Goal: Task Accomplishment & Management: Manage account settings

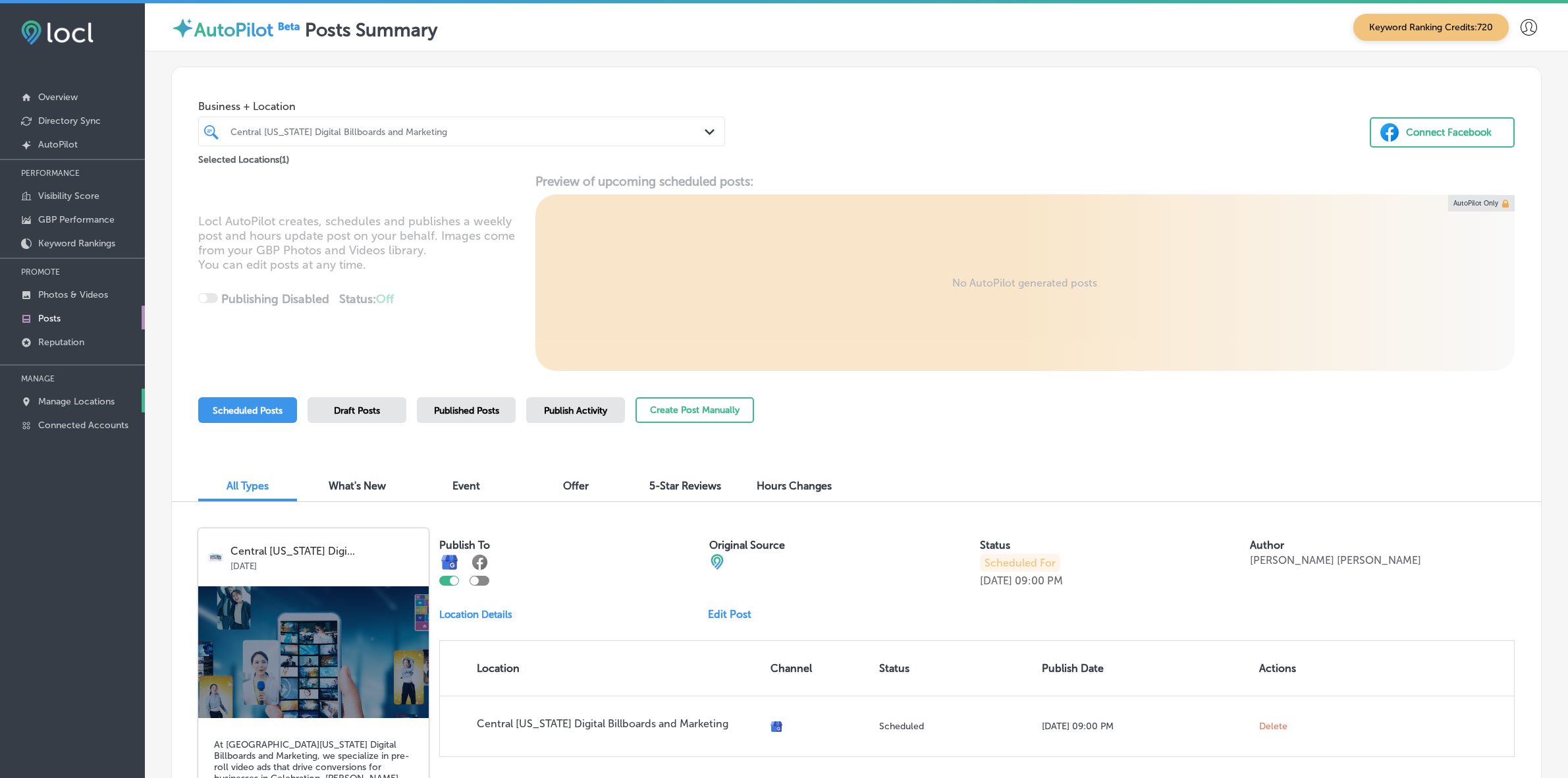
click at [81, 403] on p "Manage Locations" at bounding box center [76, 401] width 76 height 11
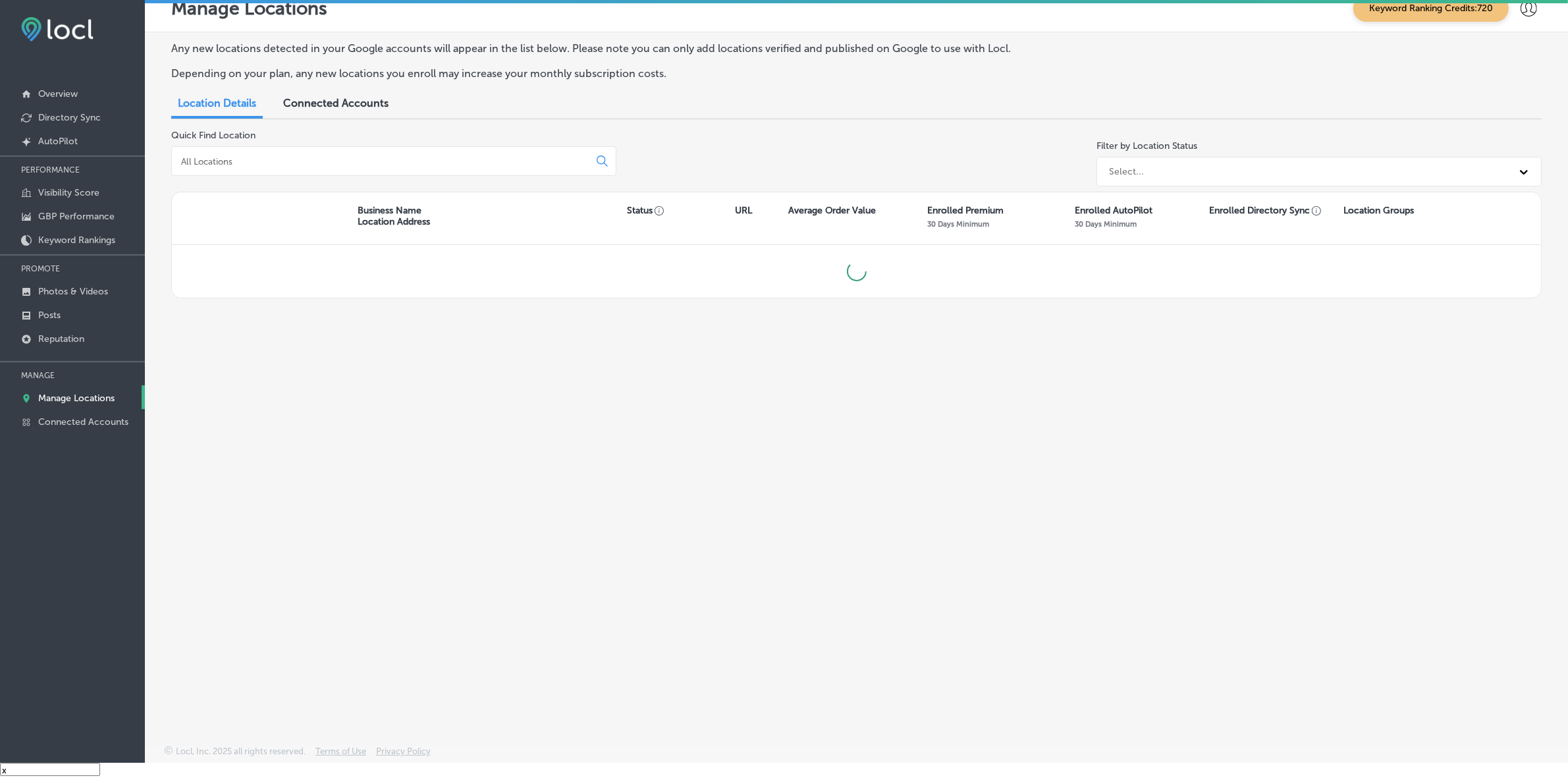
click at [279, 155] on input at bounding box center [382, 161] width 406 height 12
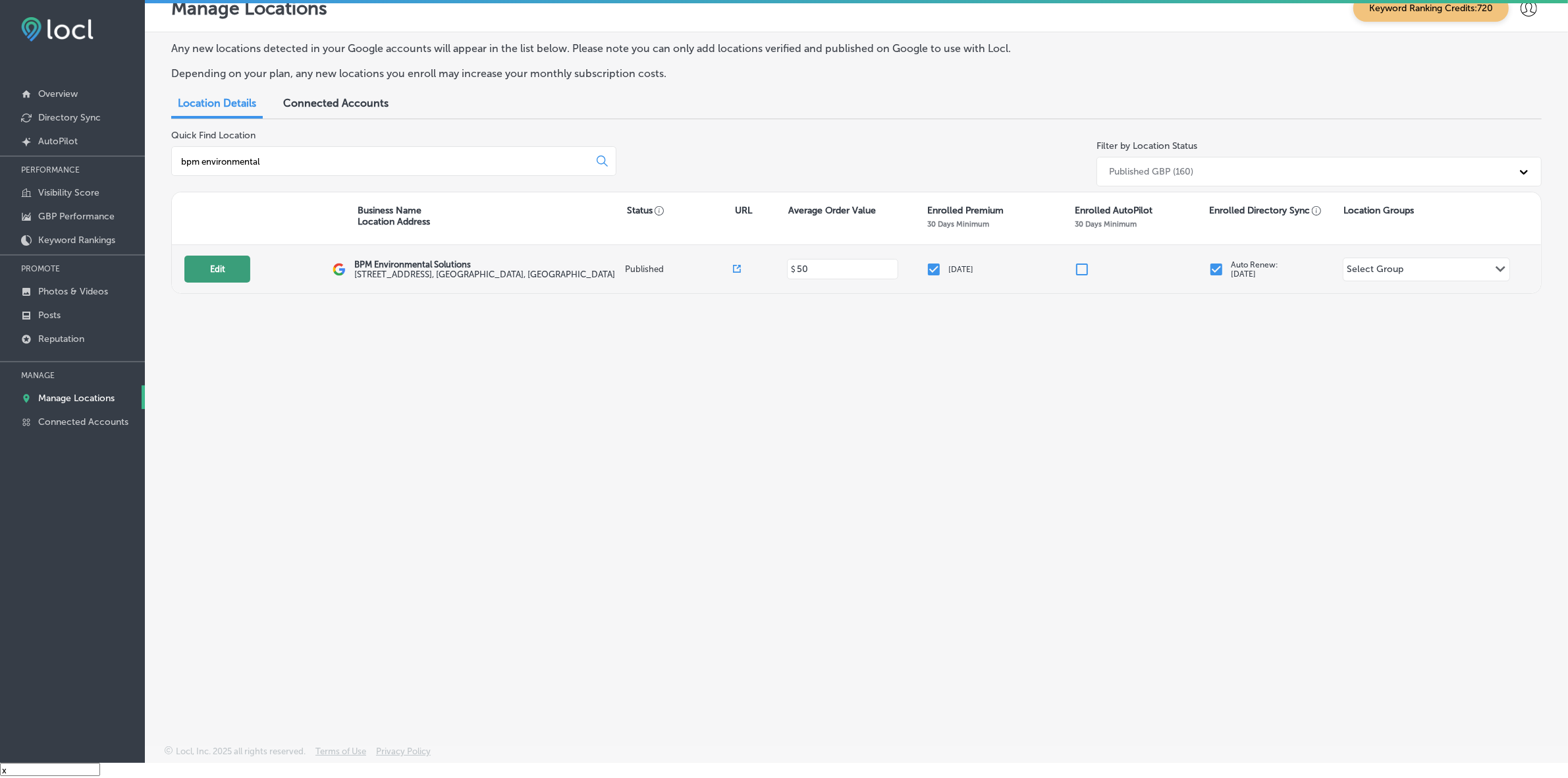
type input "bpm environmental"
click at [221, 274] on button "Edit" at bounding box center [217, 269] width 66 height 27
select select "US"
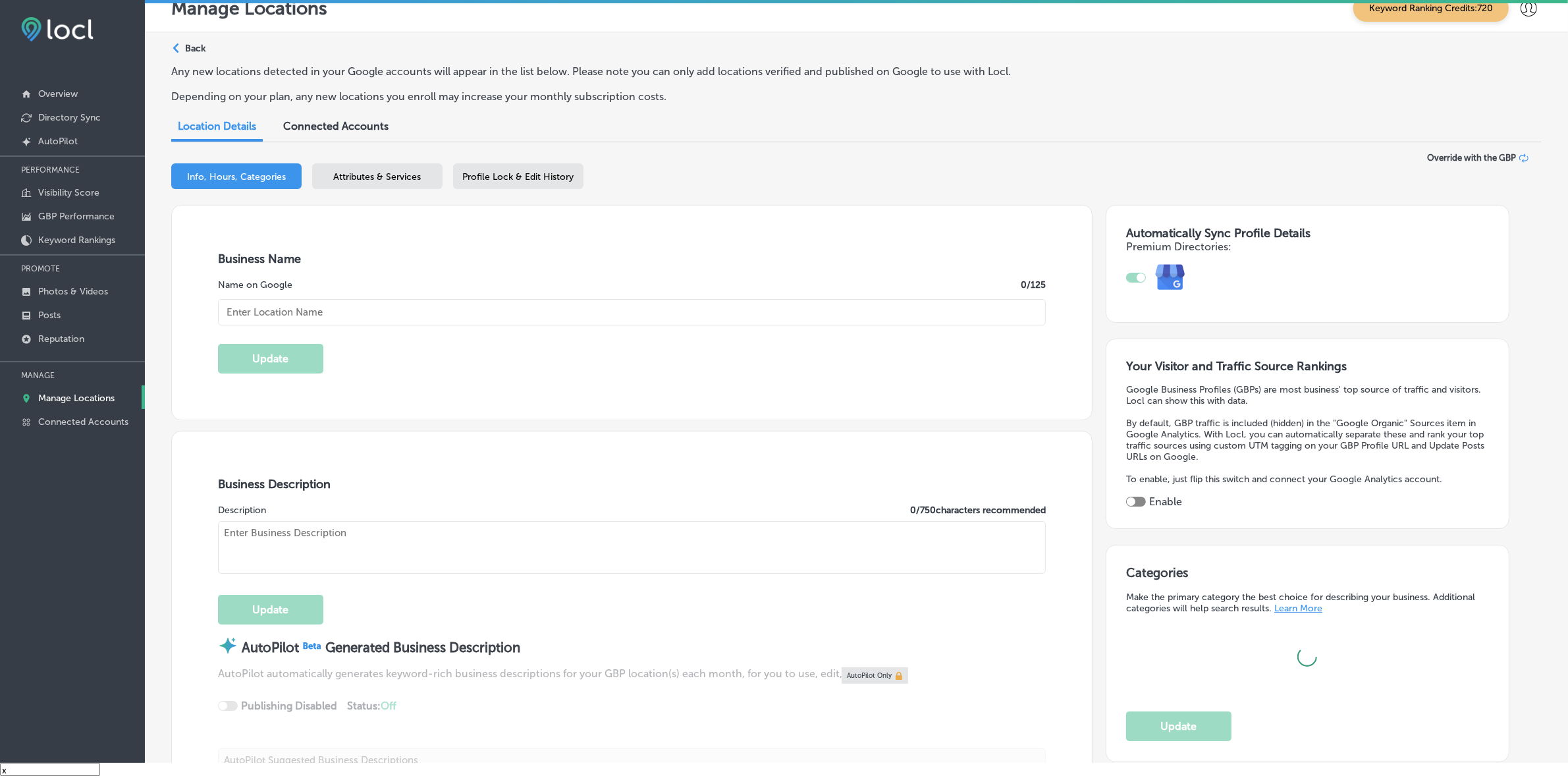
type input "BPM Environmental Solutions"
type input "[STREET_ADDRESS]"
type input "[GEOGRAPHIC_DATA]"
type input "33156"
type input "US"
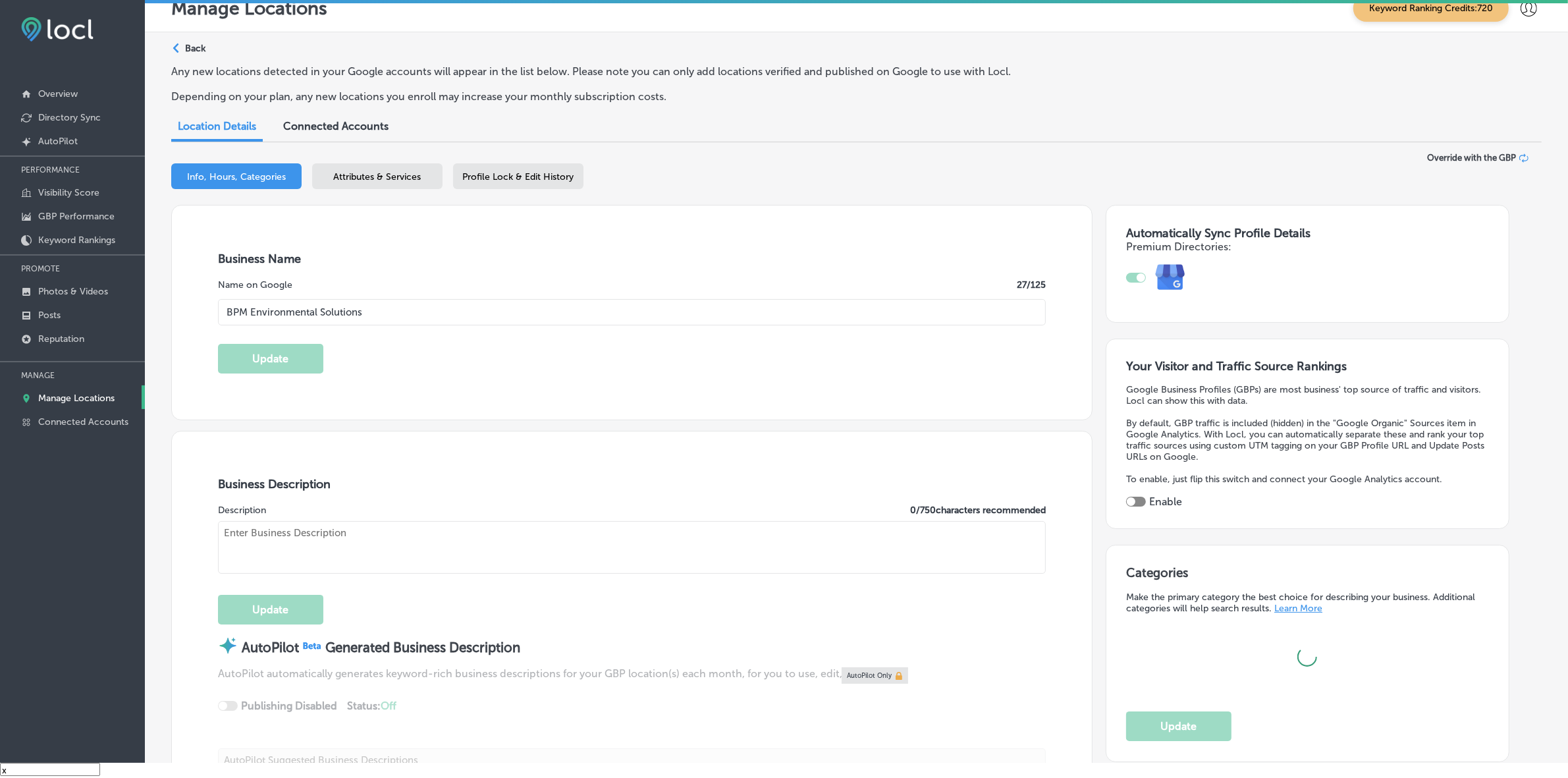
type input "[URL][DOMAIN_NAME]"
checkbox input "true"
type textarea "BPM Environmental Solutions, your trusted Miami pest control company, offers co…"
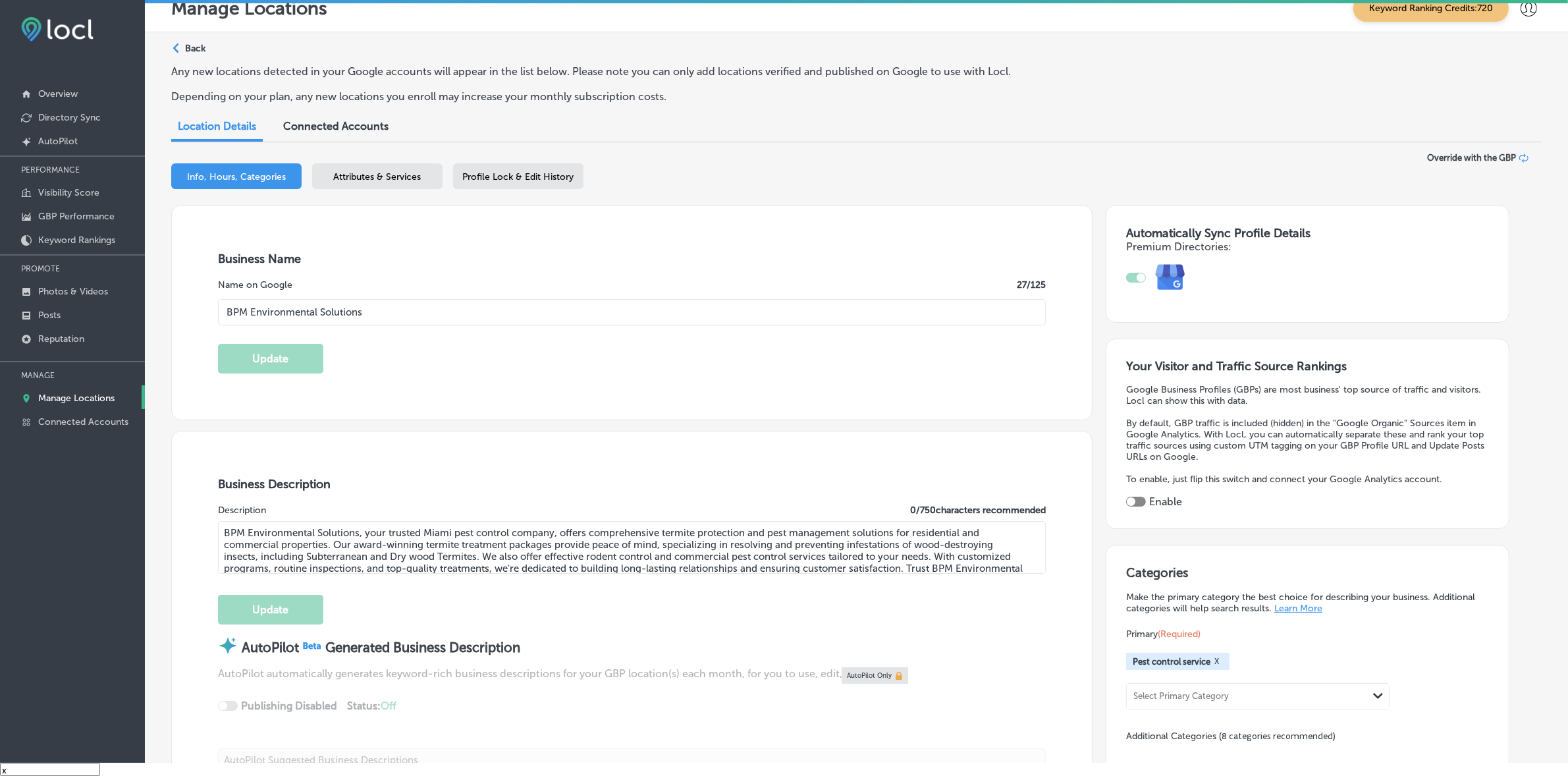
type input "[PHONE_NUMBER]"
